Goal: Task Accomplishment & Management: Use online tool/utility

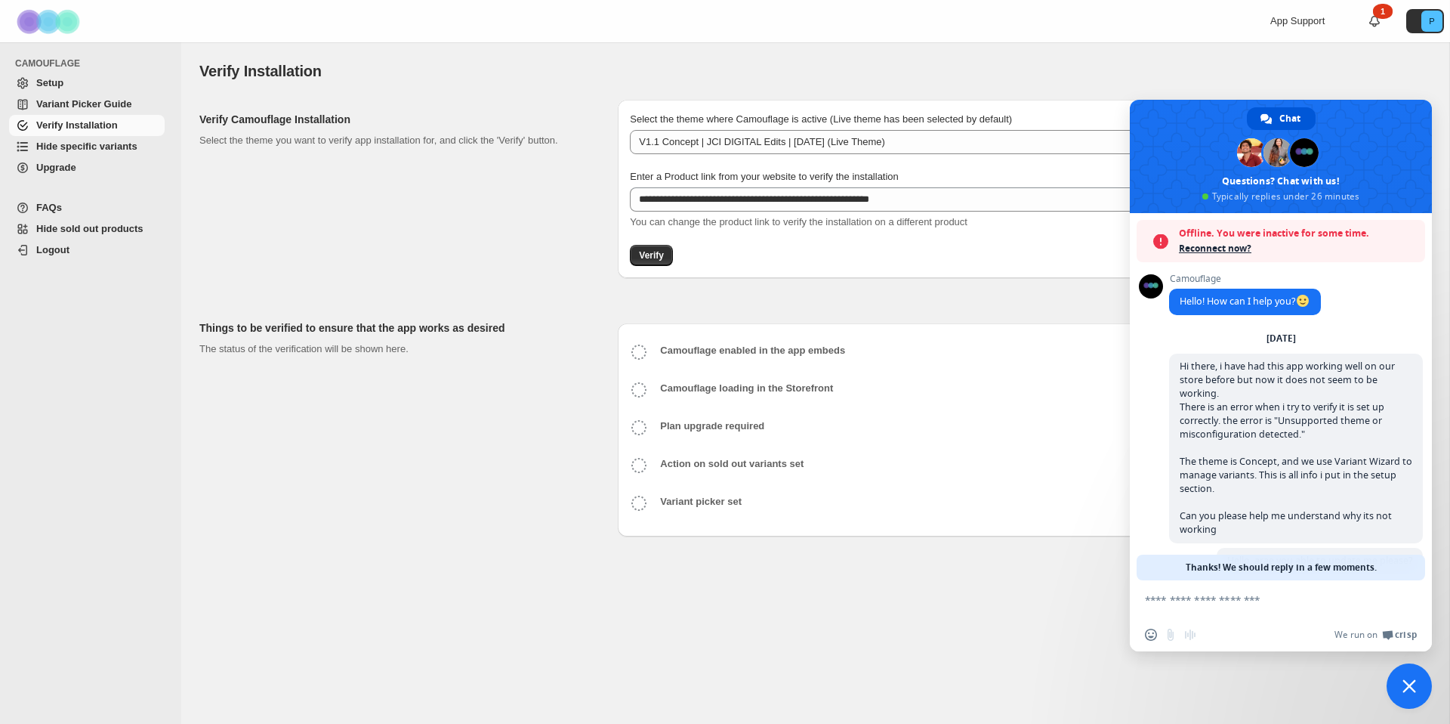
select select "**********"
